Goal: Task Accomplishment & Management: Complete application form

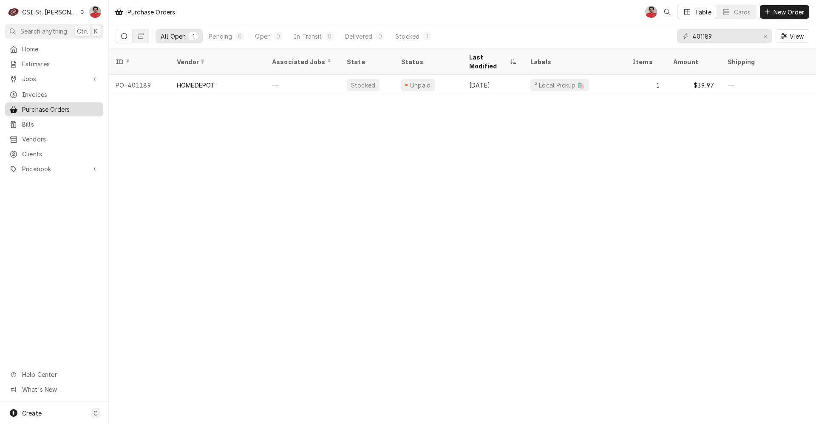
click at [33, 105] on span "Purchase Orders" at bounding box center [60, 109] width 77 height 9
click at [774, 6] on button "New Order" at bounding box center [784, 12] width 49 height 14
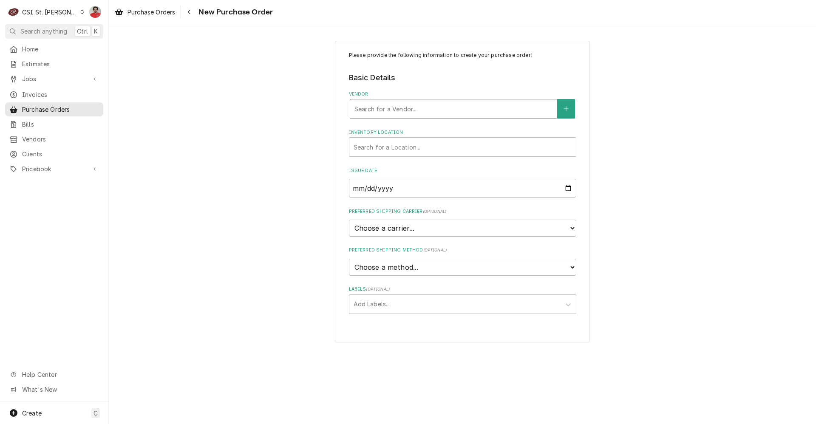
click at [404, 107] on div "Vendor" at bounding box center [454, 108] width 198 height 15
type input "foxx"
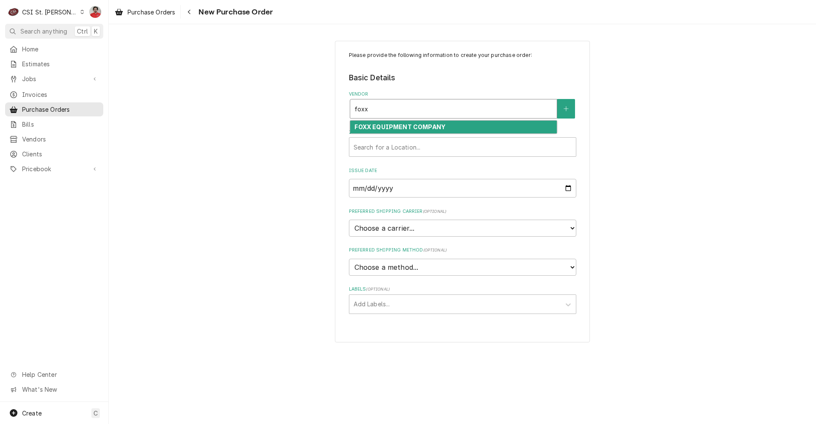
click at [406, 129] on strong "FOXX EQUIPMENT COMPANY" at bounding box center [400, 126] width 91 height 7
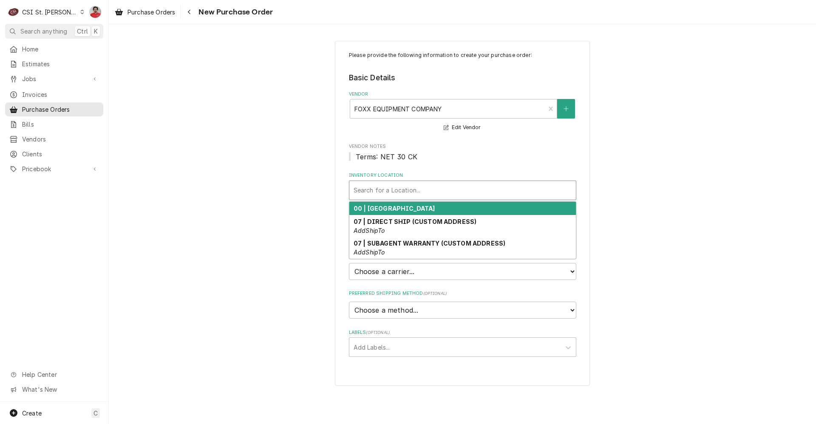
click at [397, 191] on div "Inventory Location" at bounding box center [463, 190] width 218 height 15
click at [398, 207] on strong "00 | STL WAREHOUSE" at bounding box center [395, 208] width 82 height 7
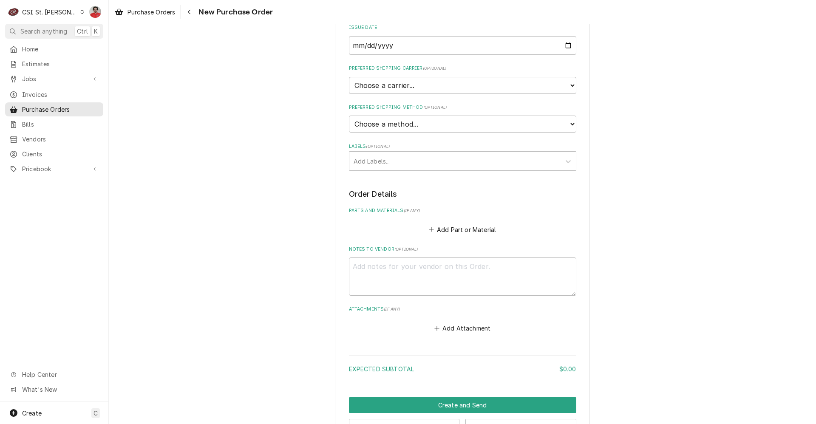
scroll to position [215, 0]
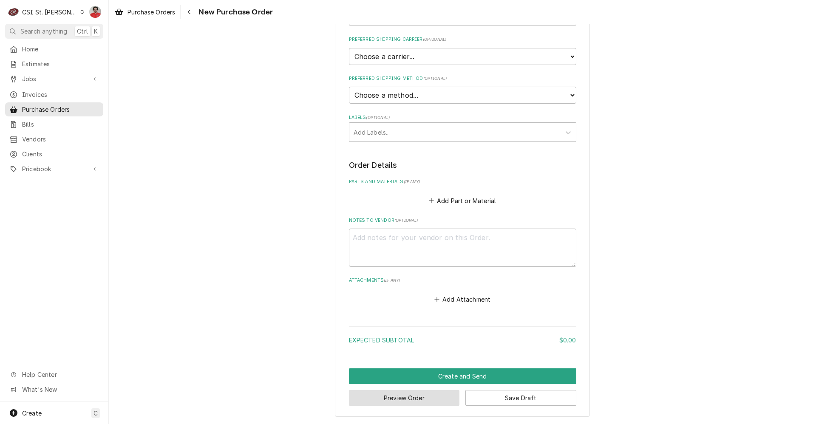
click at [441, 396] on button "Preview Order" at bounding box center [404, 398] width 111 height 16
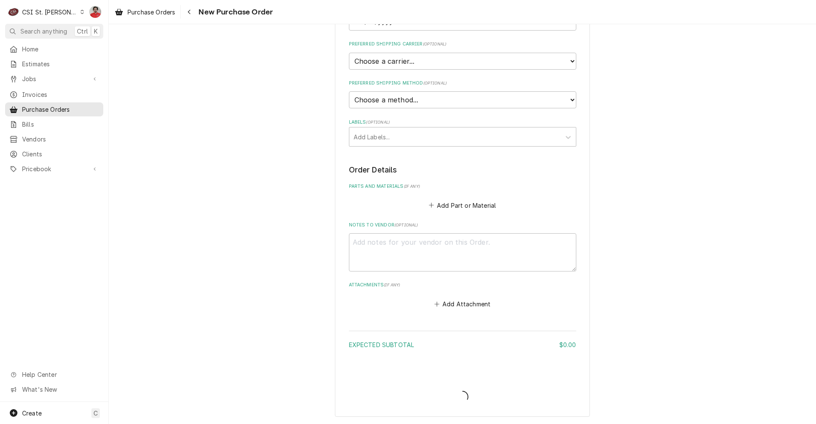
scroll to position [210, 0]
type textarea "x"
